Goal: Transaction & Acquisition: Purchase product/service

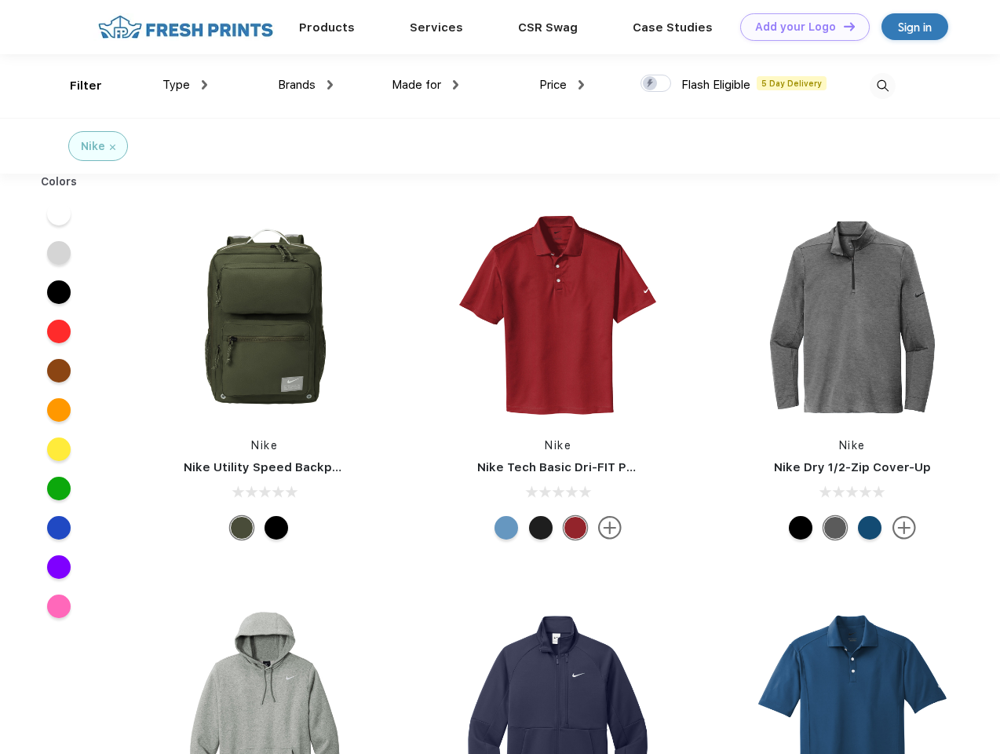
click at [799, 27] on link "Add your Logo Design Tool" at bounding box center [805, 26] width 130 height 27
click at [0, 0] on div "Design Tool" at bounding box center [0, 0] width 0 height 0
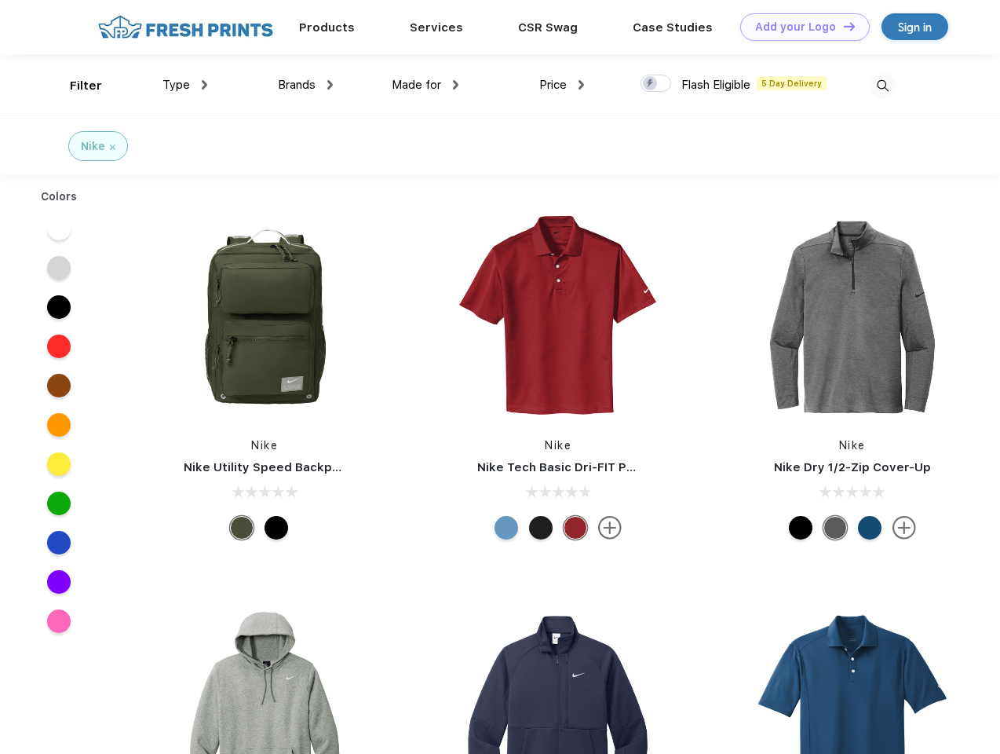
click at [842, 26] on link "Add your Logo Design Tool" at bounding box center [805, 26] width 130 height 27
click at [75, 86] on div "Filter" at bounding box center [86, 86] width 32 height 18
click at [185, 85] on span "Type" at bounding box center [176, 85] width 27 height 14
click at [305, 85] on span "Brands" at bounding box center [297, 85] width 38 height 14
click at [426, 85] on span "Made for" at bounding box center [416, 85] width 49 height 14
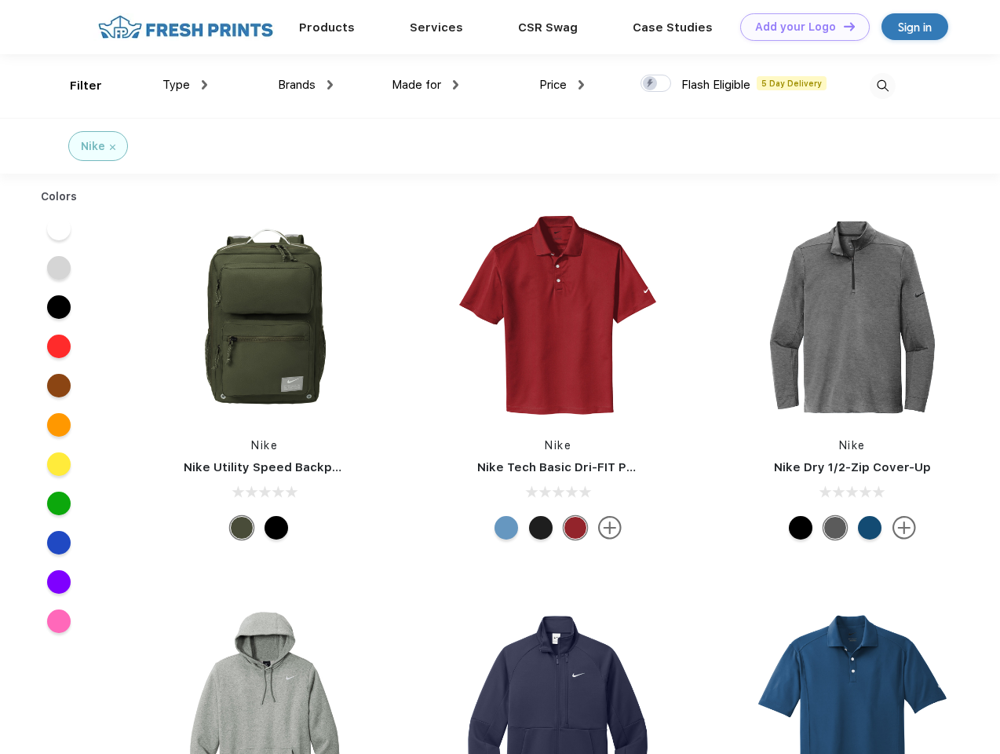
click at [562, 85] on span "Price" at bounding box center [552, 85] width 27 height 14
click at [656, 84] on div at bounding box center [656, 83] width 31 height 17
click at [651, 84] on input "checkbox" at bounding box center [646, 79] width 10 height 10
click at [882, 86] on img at bounding box center [883, 86] width 26 height 26
